Goal: Information Seeking & Learning: Find specific fact

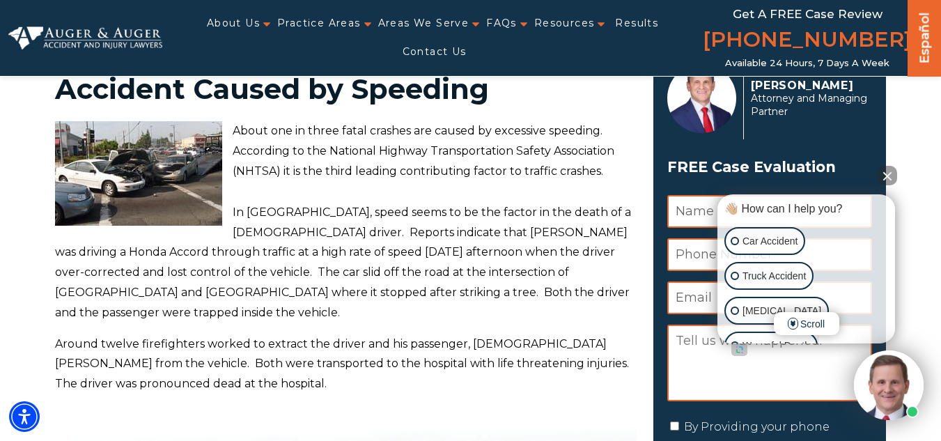
scroll to position [84, 0]
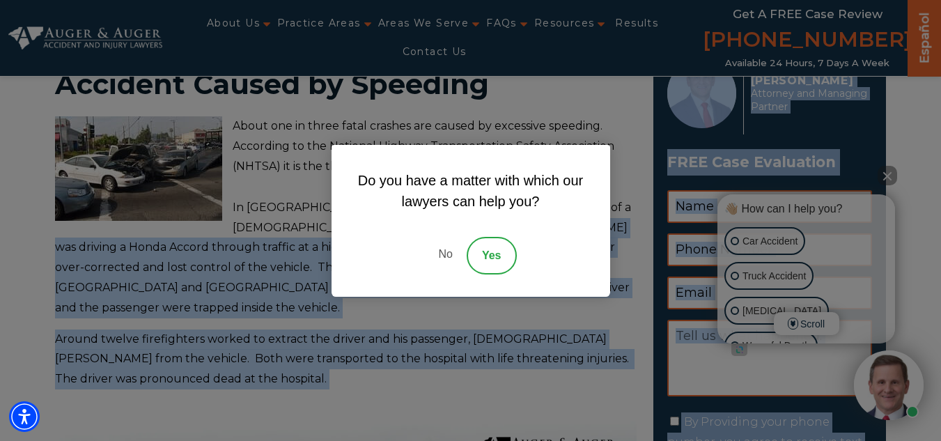
drag, startPoint x: 393, startPoint y: 224, endPoint x: 556, endPoint y: 234, distance: 163.2
click at [453, 254] on link "No" at bounding box center [445, 256] width 42 height 38
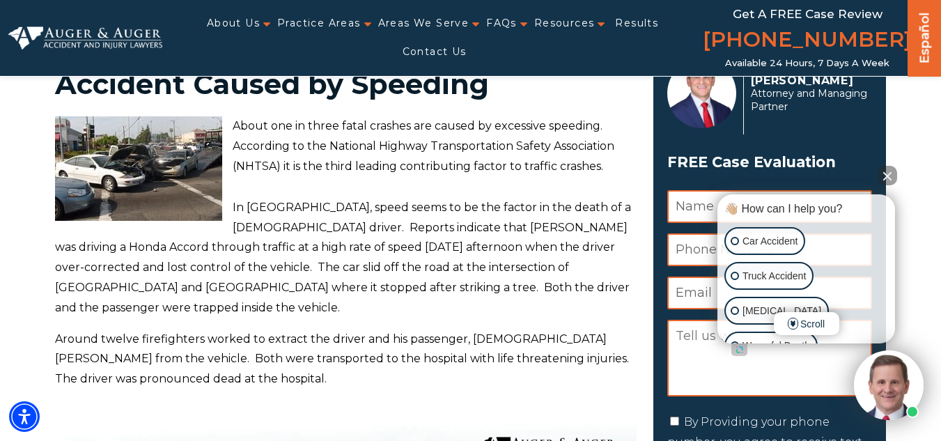
click at [429, 176] on p "About one in three fatal crashes are caused by excessive speeding. According to…" at bounding box center [346, 146] width 582 height 60
drag, startPoint x: 393, startPoint y: 226, endPoint x: 555, endPoint y: 223, distance: 162.2
click at [555, 223] on p "In [GEOGRAPHIC_DATA], speed seems to be the factor in the death of a [DEMOGRAPH…" at bounding box center [346, 258] width 582 height 120
copy p "Yoan [PERSON_NAME] Tosca"
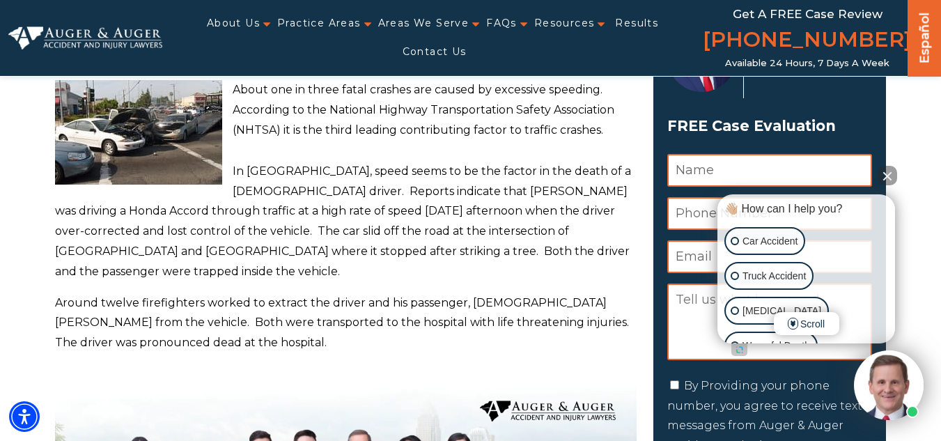
scroll to position [121, 0]
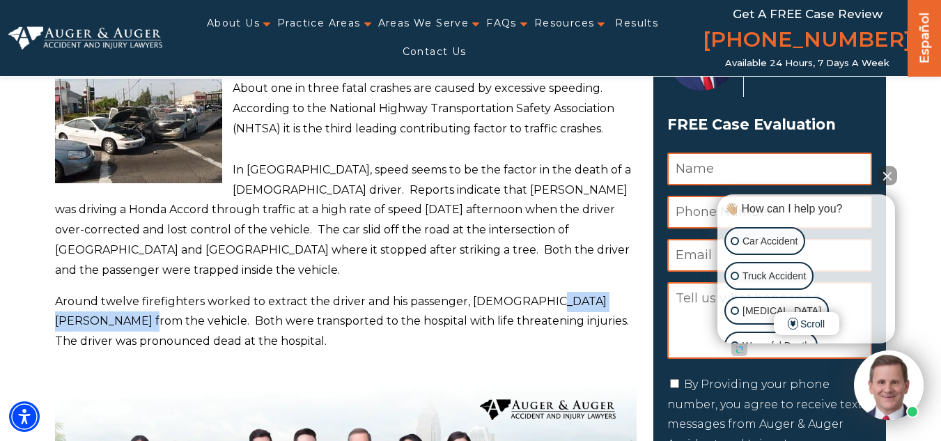
drag, startPoint x: 533, startPoint y: 301, endPoint x: 102, endPoint y: 316, distance: 430.5
click at [102, 316] on p "Around twelve firefighters worked to extract the driver and his passenger, [DEM…" at bounding box center [346, 322] width 582 height 60
copy p "[PERSON_NAME]"
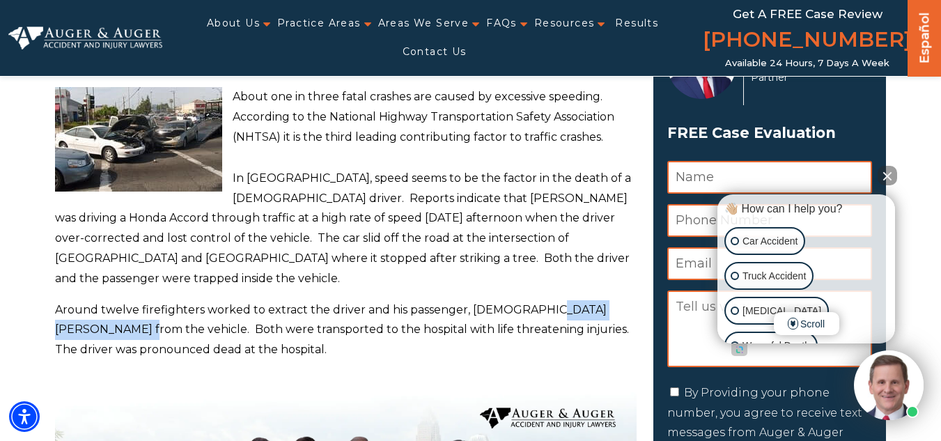
scroll to position [113, 0]
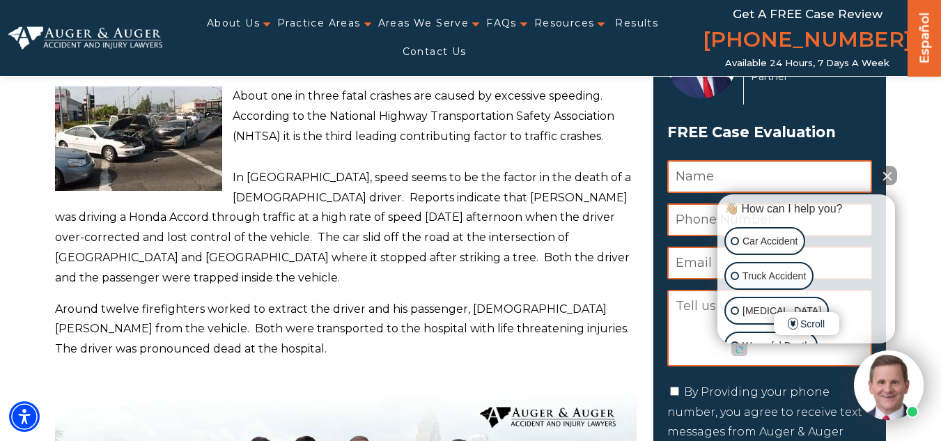
click at [379, 269] on p "In [GEOGRAPHIC_DATA], speed seems to be the factor in the death of a [DEMOGRAPH…" at bounding box center [346, 228] width 582 height 120
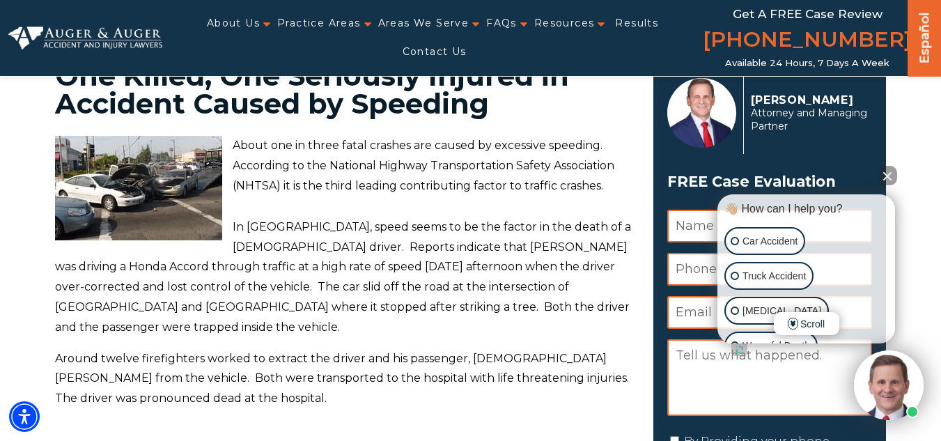
scroll to position [0, 0]
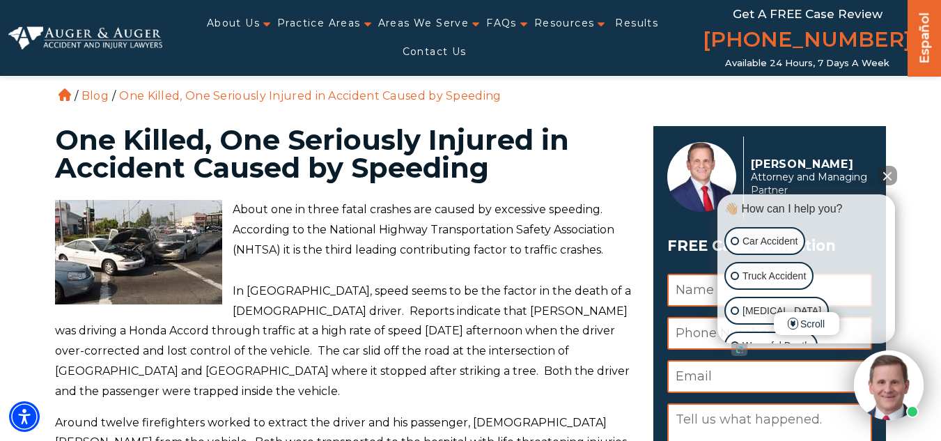
click at [886, 176] on button "Close Intaker Chat Widget" at bounding box center [886, 175] width 19 height 19
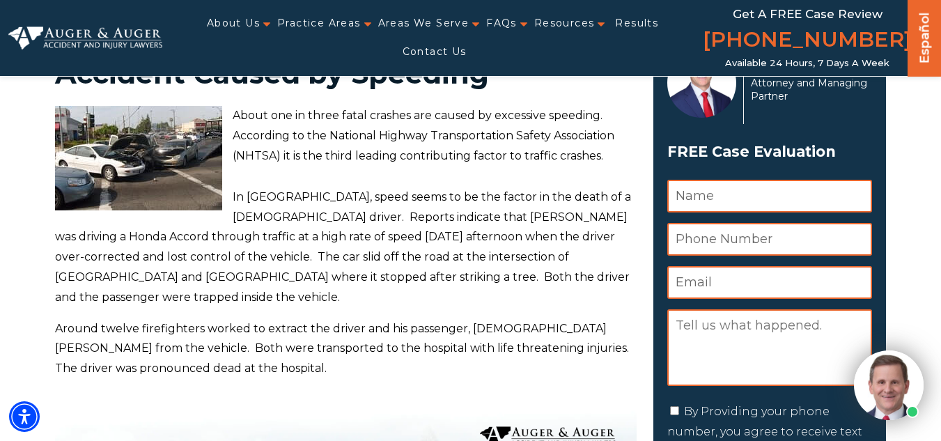
scroll to position [95, 0]
